Goal: Information Seeking & Learning: Learn about a topic

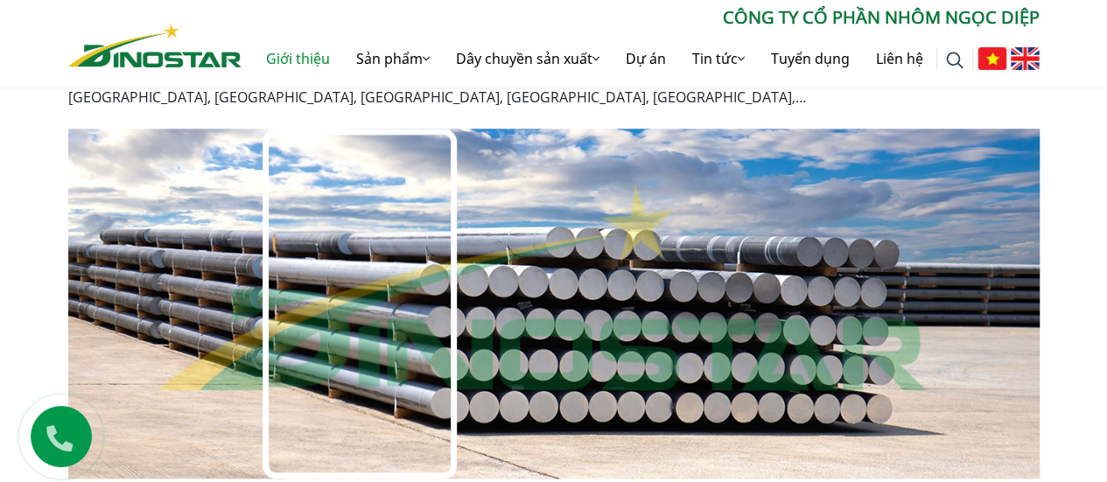
scroll to position [1226, 0]
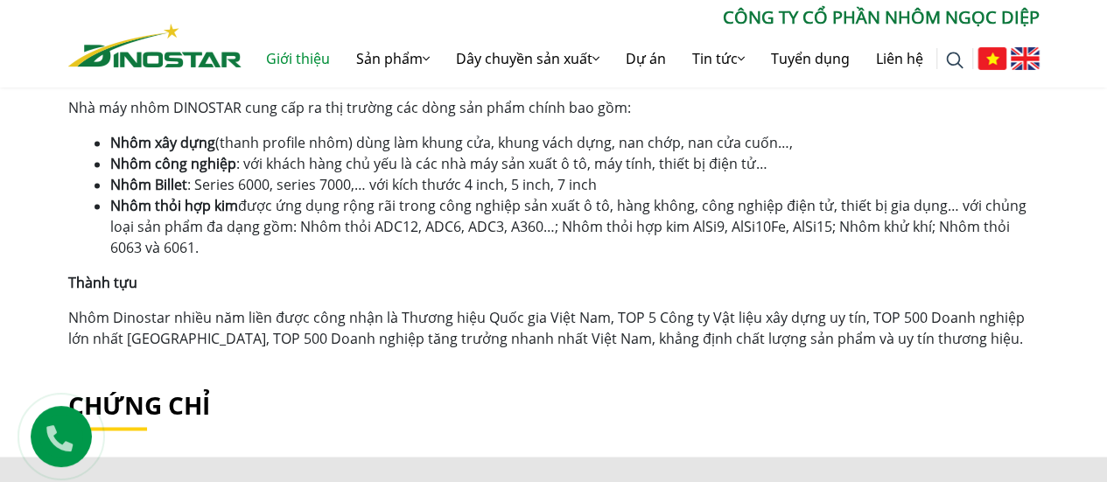
click at [339, 232] on li "Nhôm thỏi hợp kim được ứng dụng rộng rãi trong công nghiệp sản xuất ô tô, hàng …" at bounding box center [575, 226] width 930 height 63
drag, startPoint x: 201, startPoint y: 249, endPoint x: 44, endPoint y: 109, distance: 211.4
click at [331, 257] on li "Nhôm thỏi hợp kim được ứng dụng rộng rãi trong công nghiệp sản xuất ô tô, hàng …" at bounding box center [575, 226] width 930 height 63
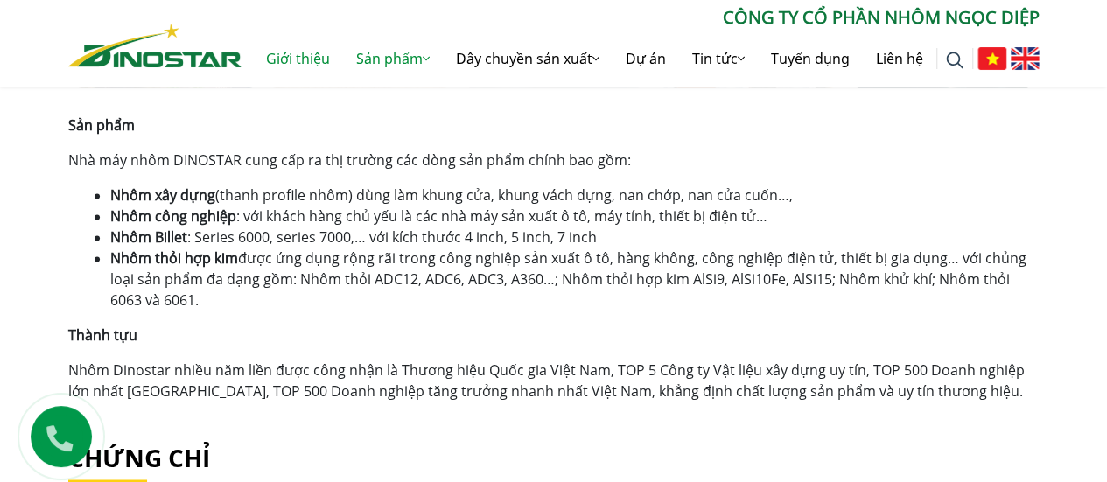
scroll to position [875, 0]
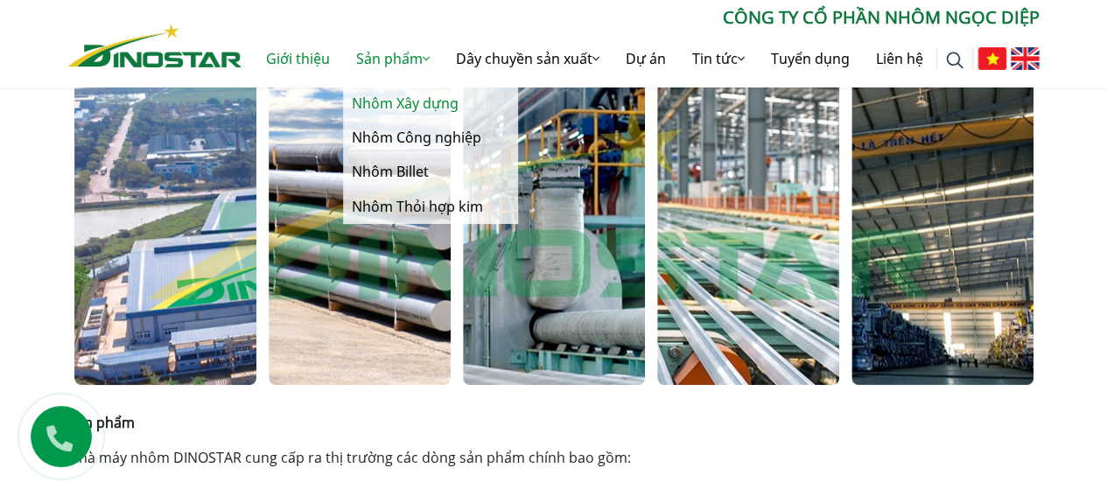
click at [394, 102] on link "Nhôm Xây dựng" at bounding box center [430, 104] width 175 height 34
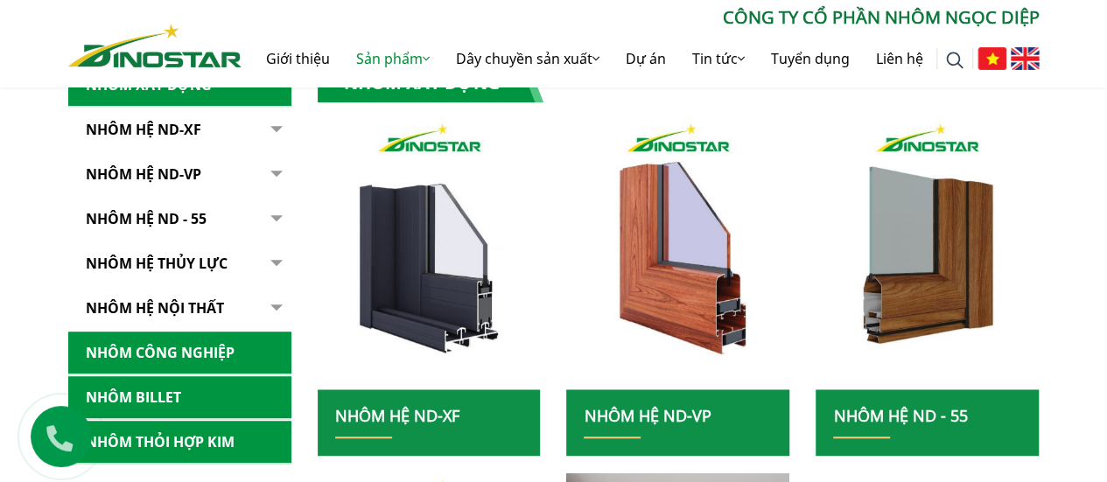
scroll to position [350, 0]
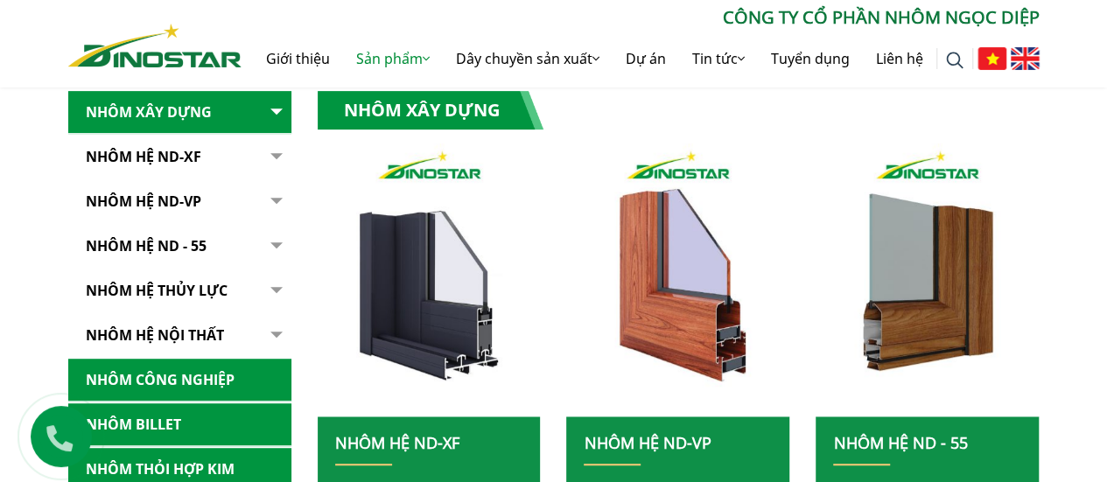
click at [258, 159] on button "button" at bounding box center [274, 157] width 35 height 43
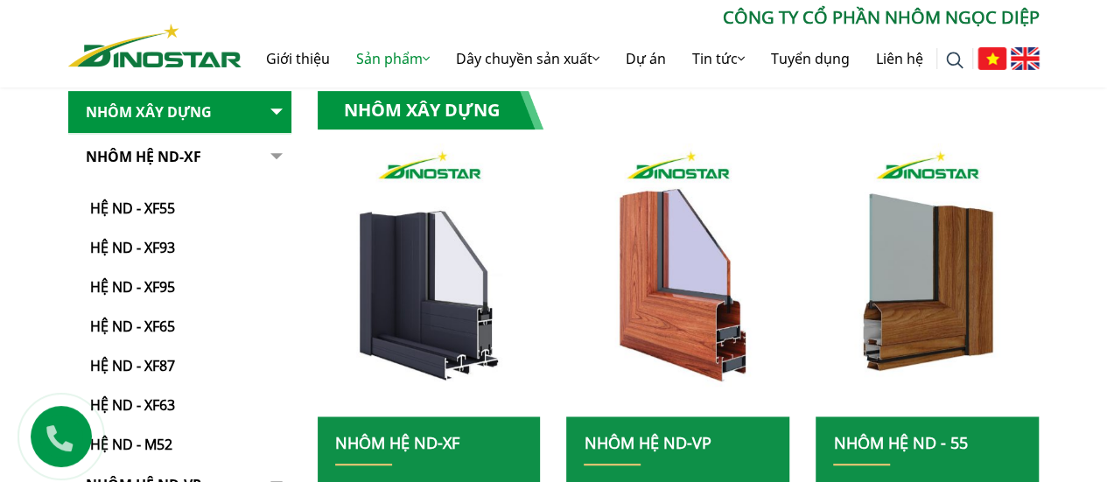
click at [258, 159] on button "button" at bounding box center [274, 296] width 35 height 320
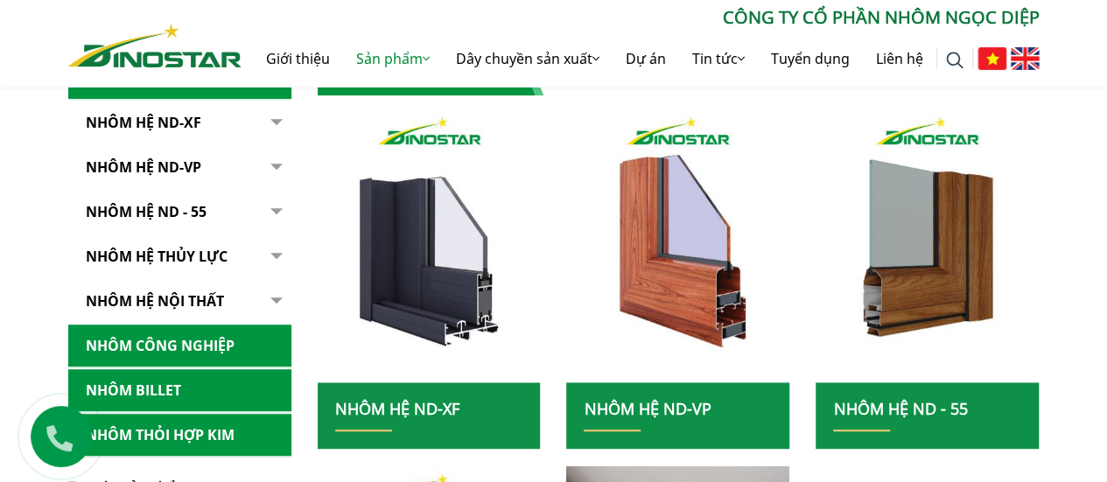
scroll to position [438, 0]
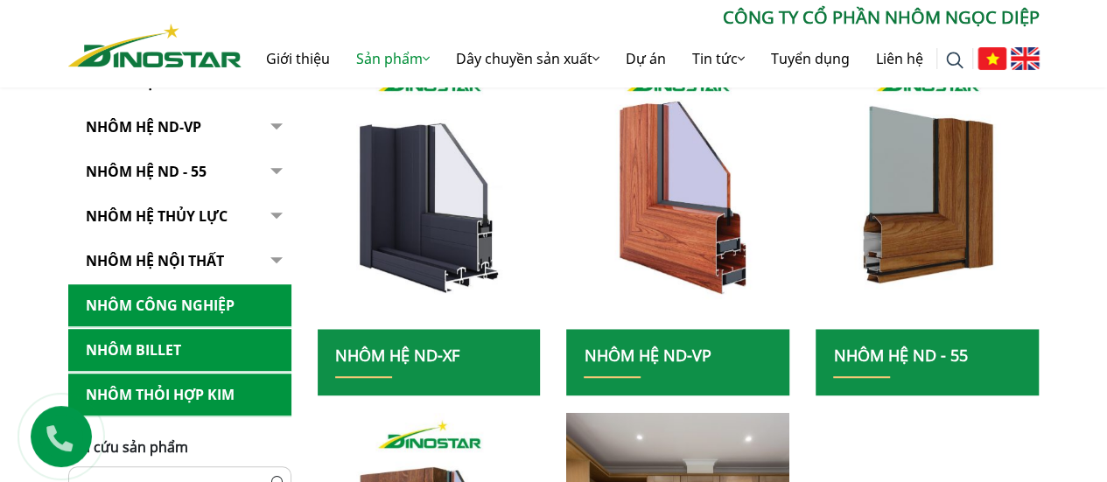
click at [260, 306] on link "Nhôm Công nghiệp" at bounding box center [179, 306] width 223 height 43
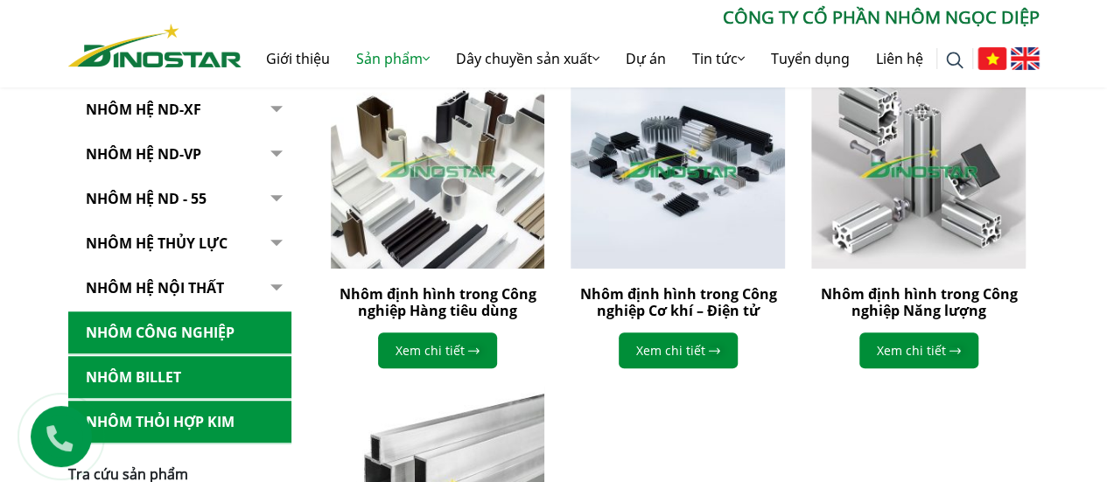
scroll to position [788, 0]
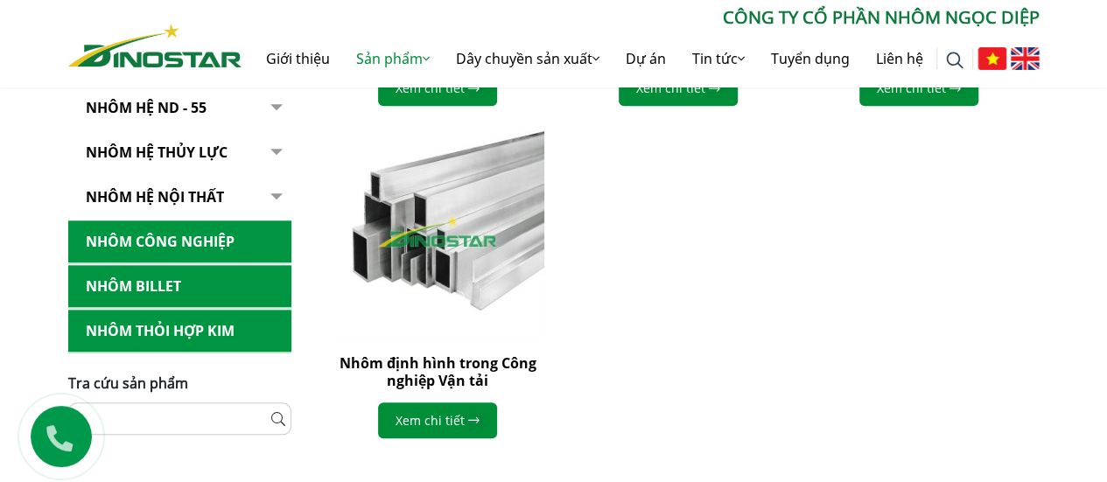
click at [232, 154] on link "Nhôm hệ thủy lực" at bounding box center [179, 152] width 223 height 43
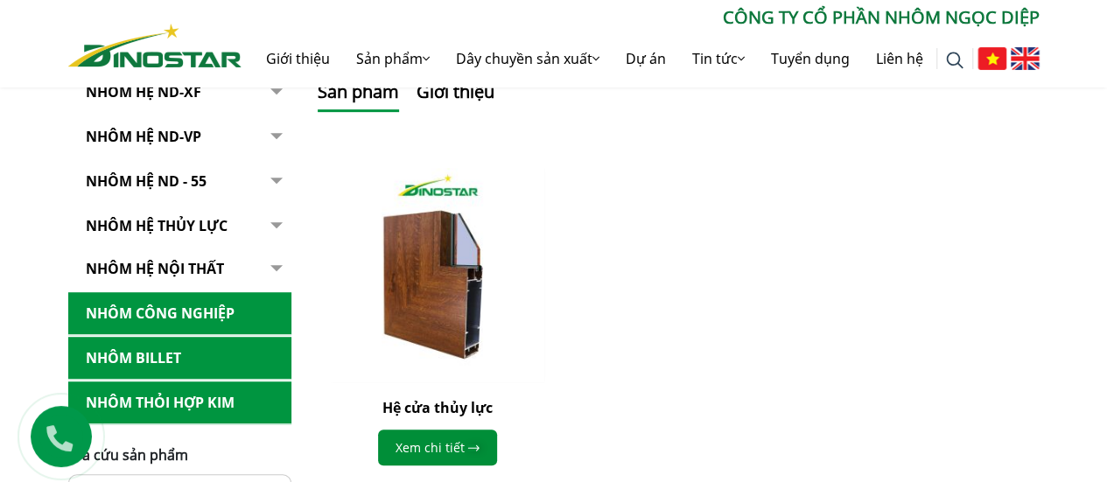
scroll to position [350, 0]
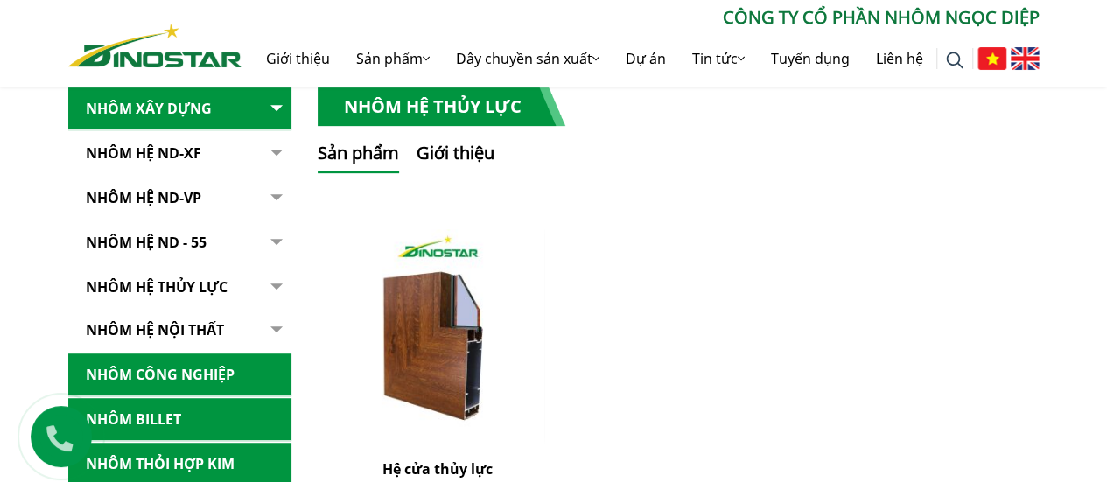
click at [248, 146] on link "Nhôm Hệ ND-XF" at bounding box center [179, 153] width 223 height 43
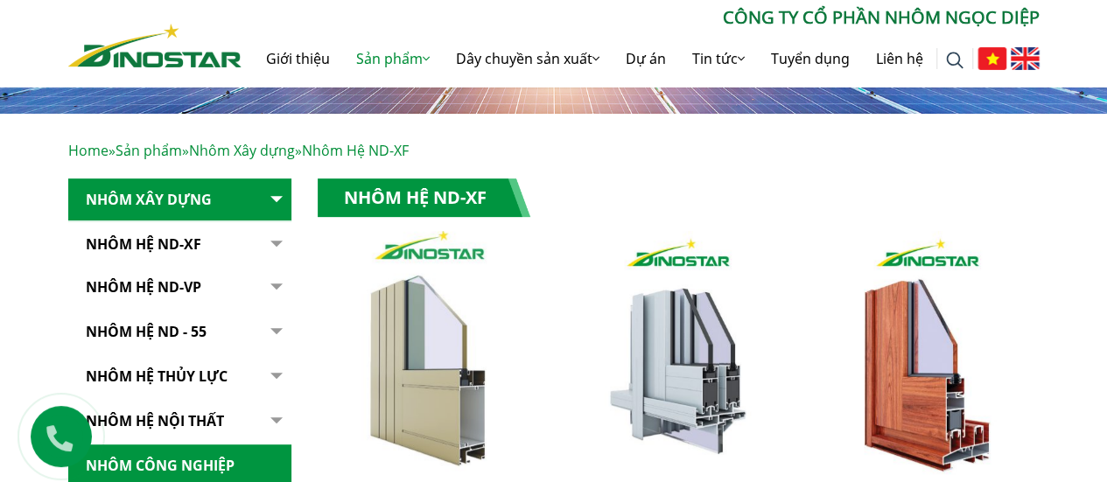
scroll to position [525, 0]
